Goal: Navigation & Orientation: Find specific page/section

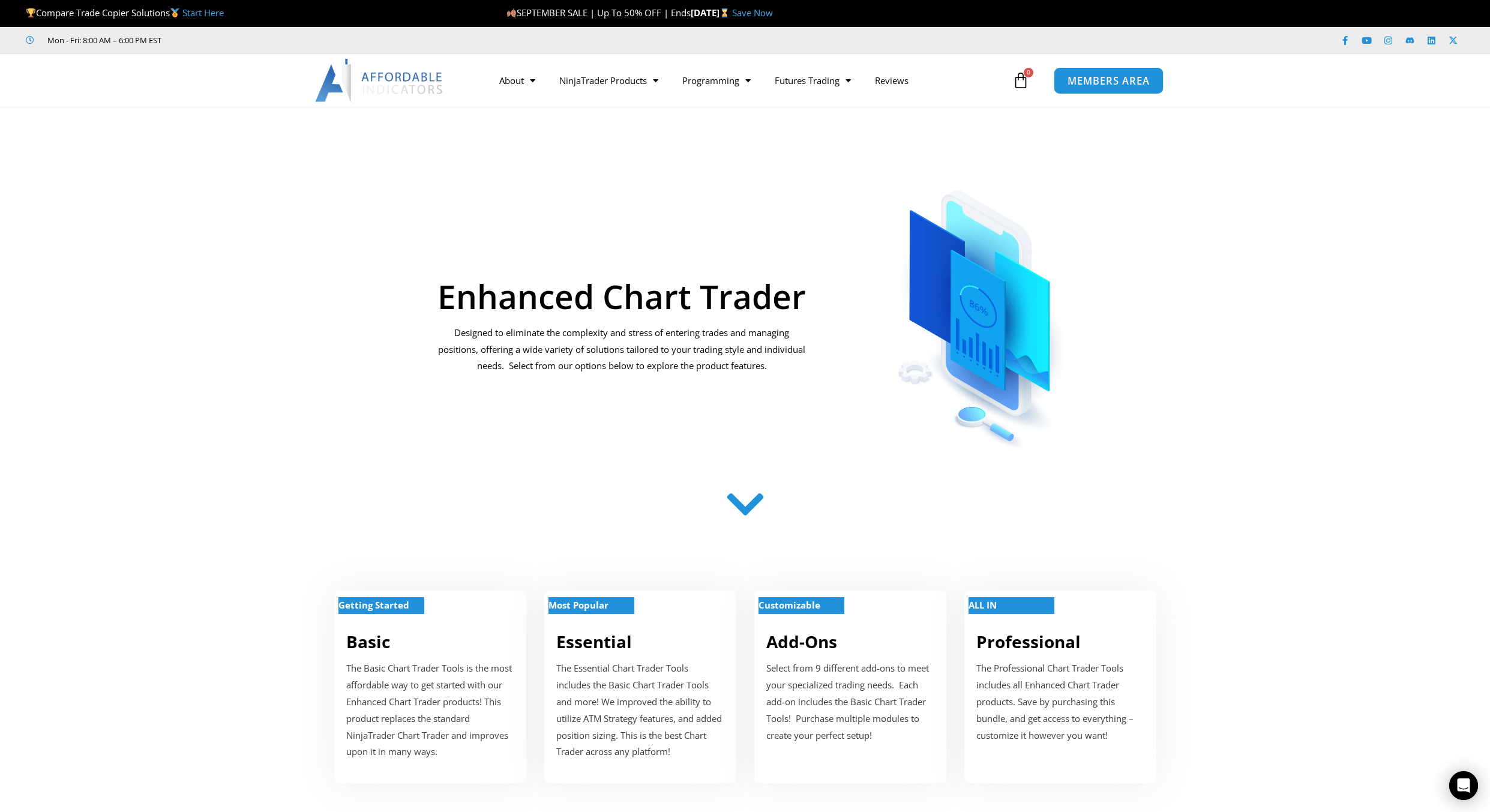
click at [1093, 79] on span "MEMBERS AREA" at bounding box center [1109, 81] width 82 height 10
